Goal: Task Accomplishment & Management: Complete application form

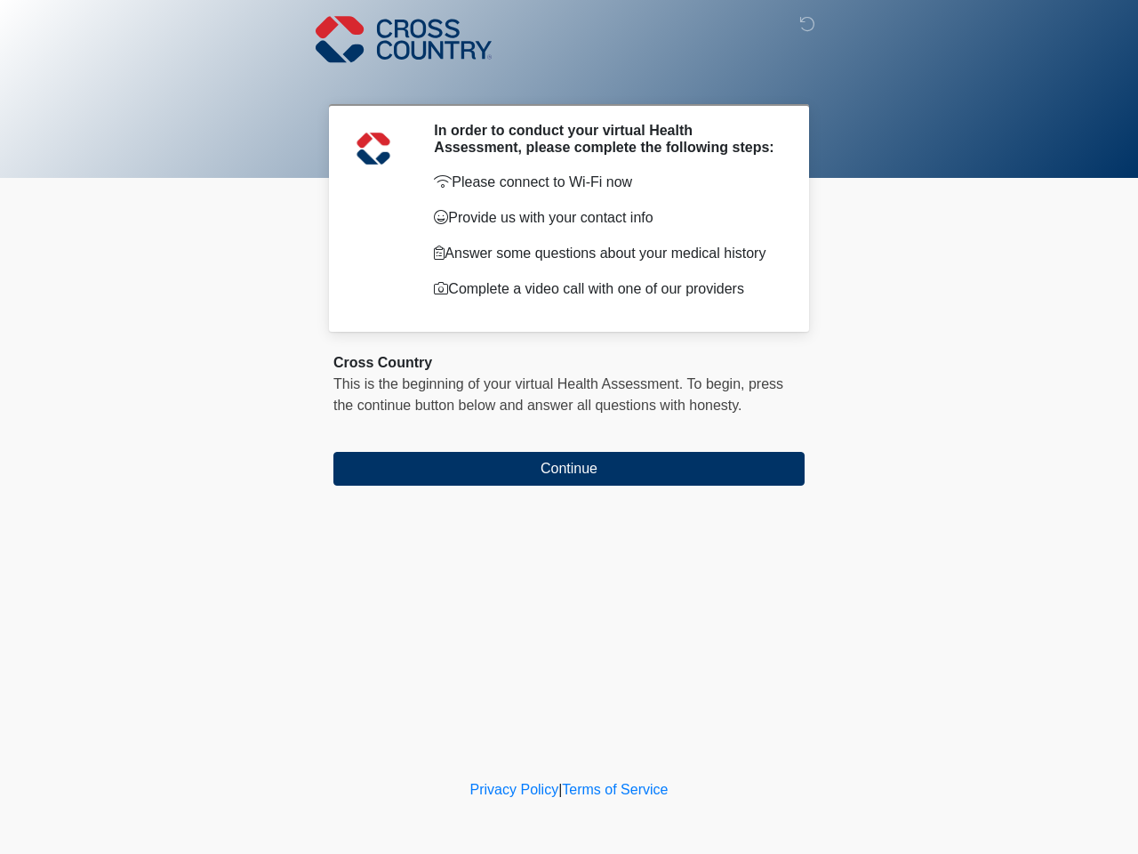
click at [808, 26] on icon at bounding box center [808, 24] width 16 height 16
click at [569, 469] on button "Continue" at bounding box center [569, 469] width 471 height 34
click at [808, 26] on icon at bounding box center [808, 24] width 16 height 16
click at [569, 469] on button "Continue" at bounding box center [569, 469] width 471 height 34
